Goal: Information Seeking & Learning: Learn about a topic

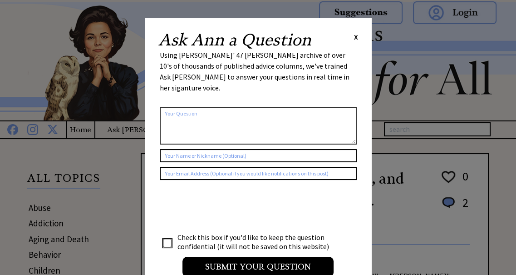
click at [357, 37] on span "X" at bounding box center [356, 36] width 4 height 9
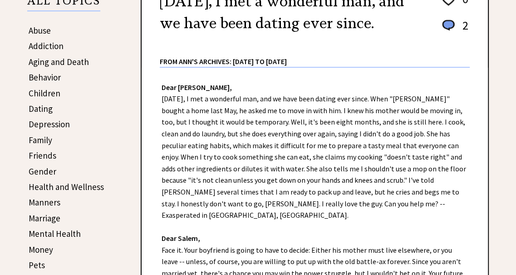
scroll to position [177, 0]
click at [48, 202] on link "Manners" at bounding box center [45, 201] width 32 height 11
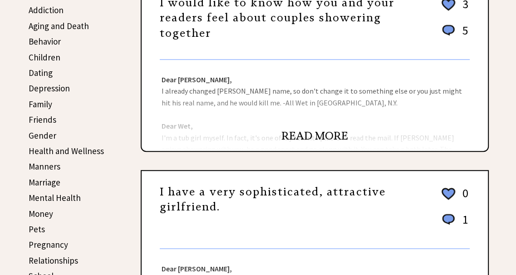
scroll to position [213, 0]
click at [311, 129] on link "READ MORE" at bounding box center [314, 135] width 67 height 14
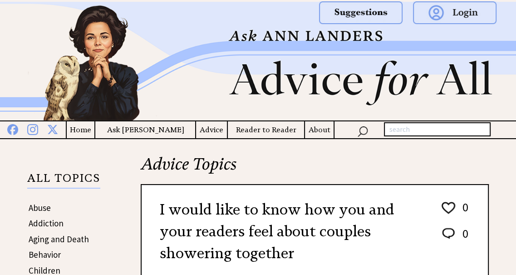
click at [311, 132] on h4 "About" at bounding box center [319, 129] width 29 height 11
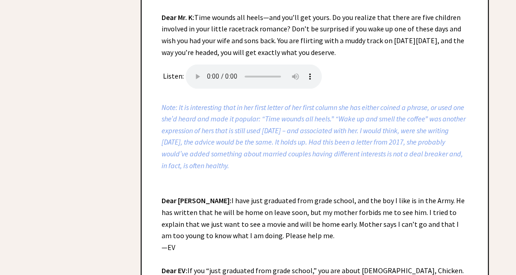
scroll to position [1103, 0]
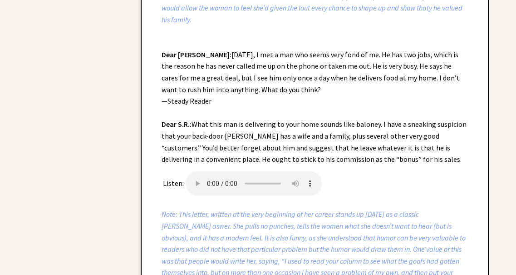
scroll to position [1731, 0]
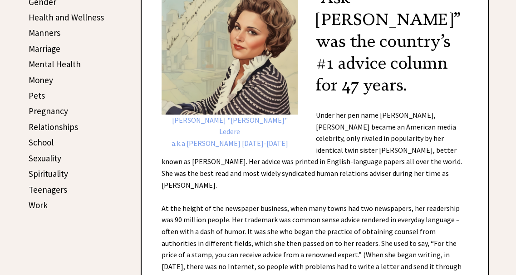
scroll to position [347, 0]
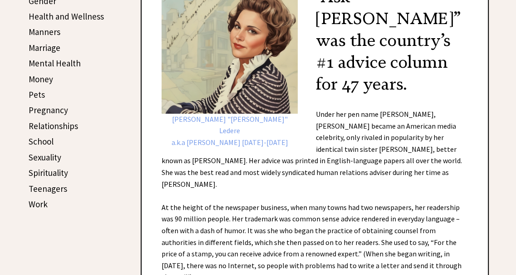
click at [40, 202] on link "Work" at bounding box center [38, 203] width 19 height 11
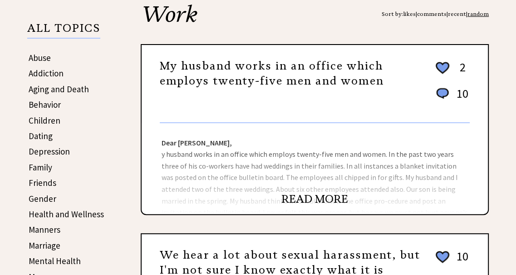
scroll to position [152, 0]
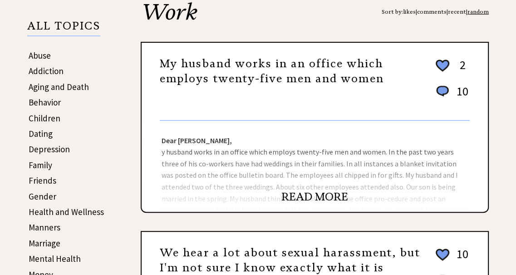
click at [318, 195] on link "READ MORE" at bounding box center [314, 197] width 67 height 14
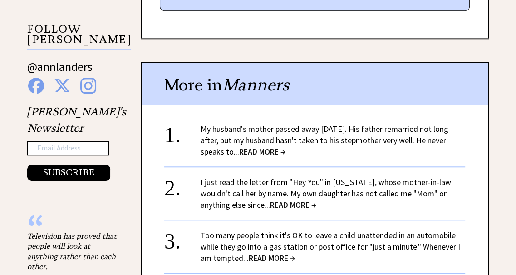
scroll to position [602, 0]
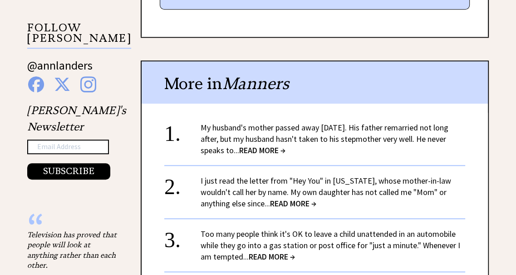
click at [270, 203] on span "READ MORE →" at bounding box center [293, 203] width 46 height 10
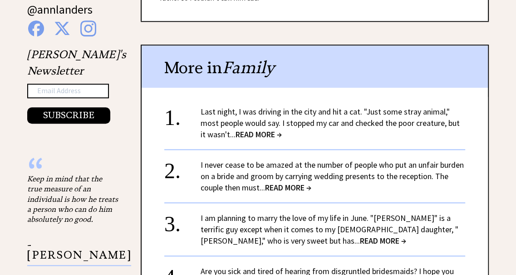
scroll to position [660, 0]
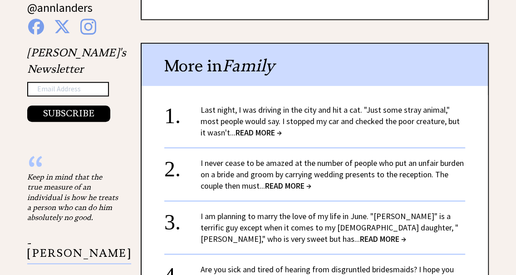
click at [288, 187] on span "READ MORE →" at bounding box center [288, 185] width 46 height 10
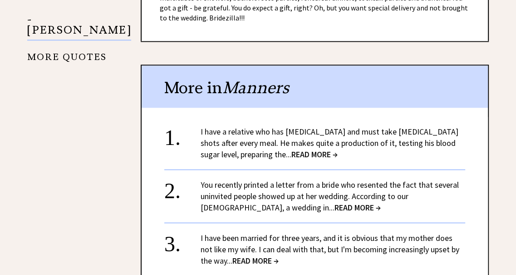
scroll to position [873, 0]
click at [411, 179] on link "You recently printed a letter from a bride who resented the fact that several u…" at bounding box center [330, 195] width 258 height 33
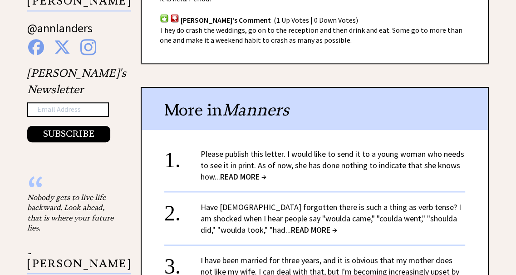
scroll to position [639, 0]
click at [439, 156] on link "Please publish this letter. I would like to send it to a young woman who needs …" at bounding box center [333, 164] width 264 height 33
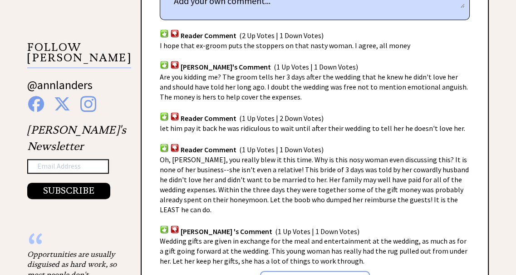
scroll to position [583, 0]
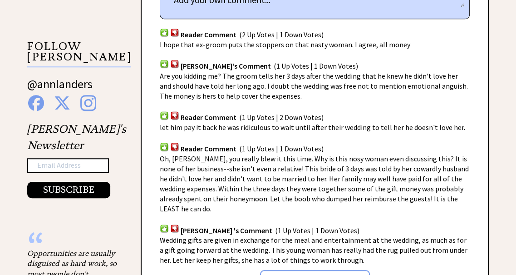
click at [452, 265] on center "Show More Comments" at bounding box center [315, 280] width 310 height 31
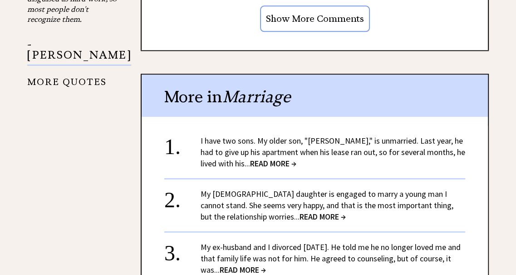
scroll to position [848, 0]
click at [448, 253] on link "My ex-husband and I divorced [DATE]. He told me he no longer loved me and that …" at bounding box center [331, 257] width 260 height 33
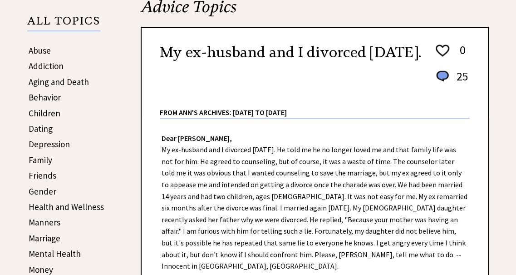
scroll to position [157, 0]
